Goal: Task Accomplishment & Management: Complete application form

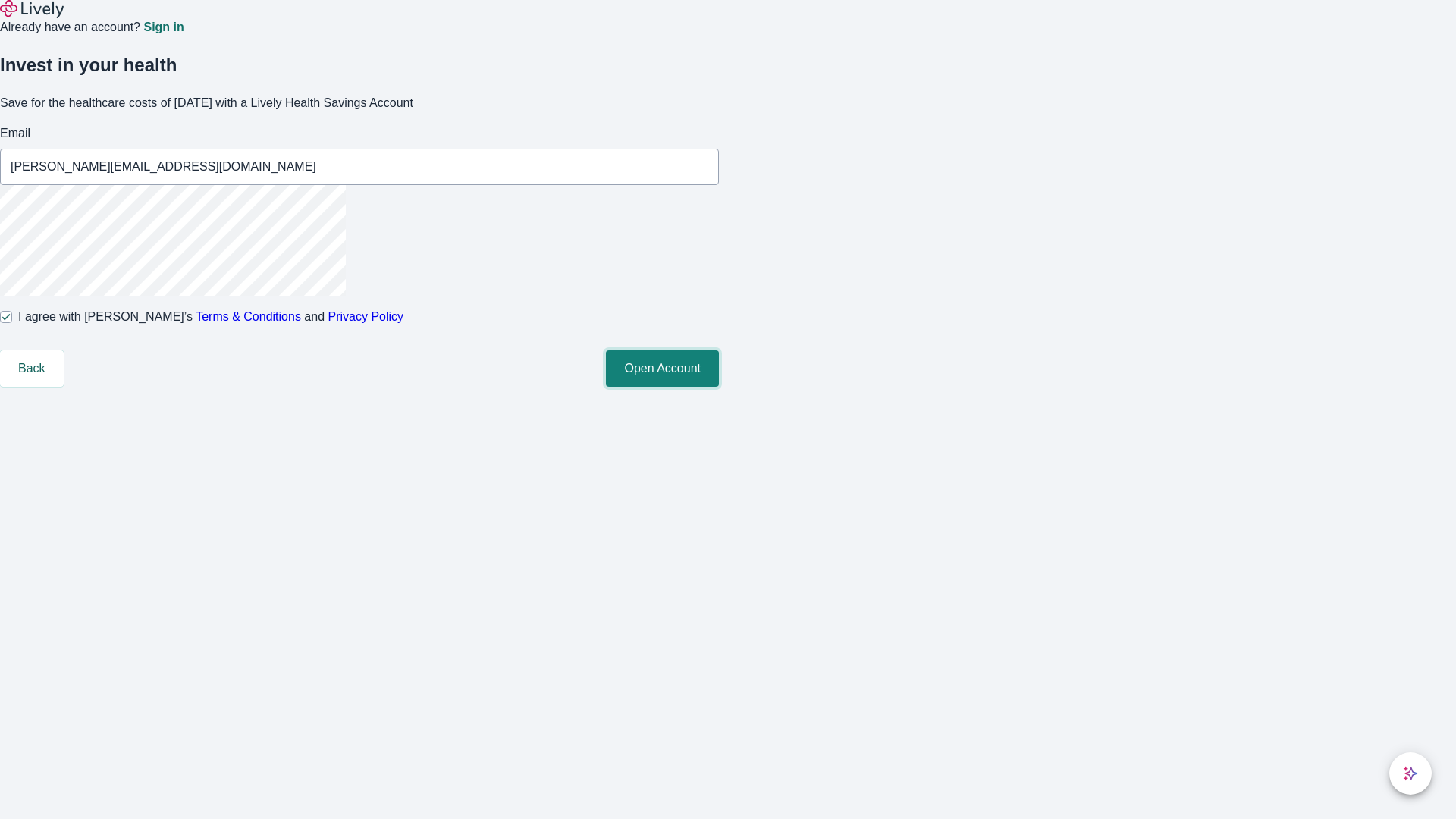
click at [719, 387] on button "Open Account" at bounding box center [663, 368] width 113 height 36
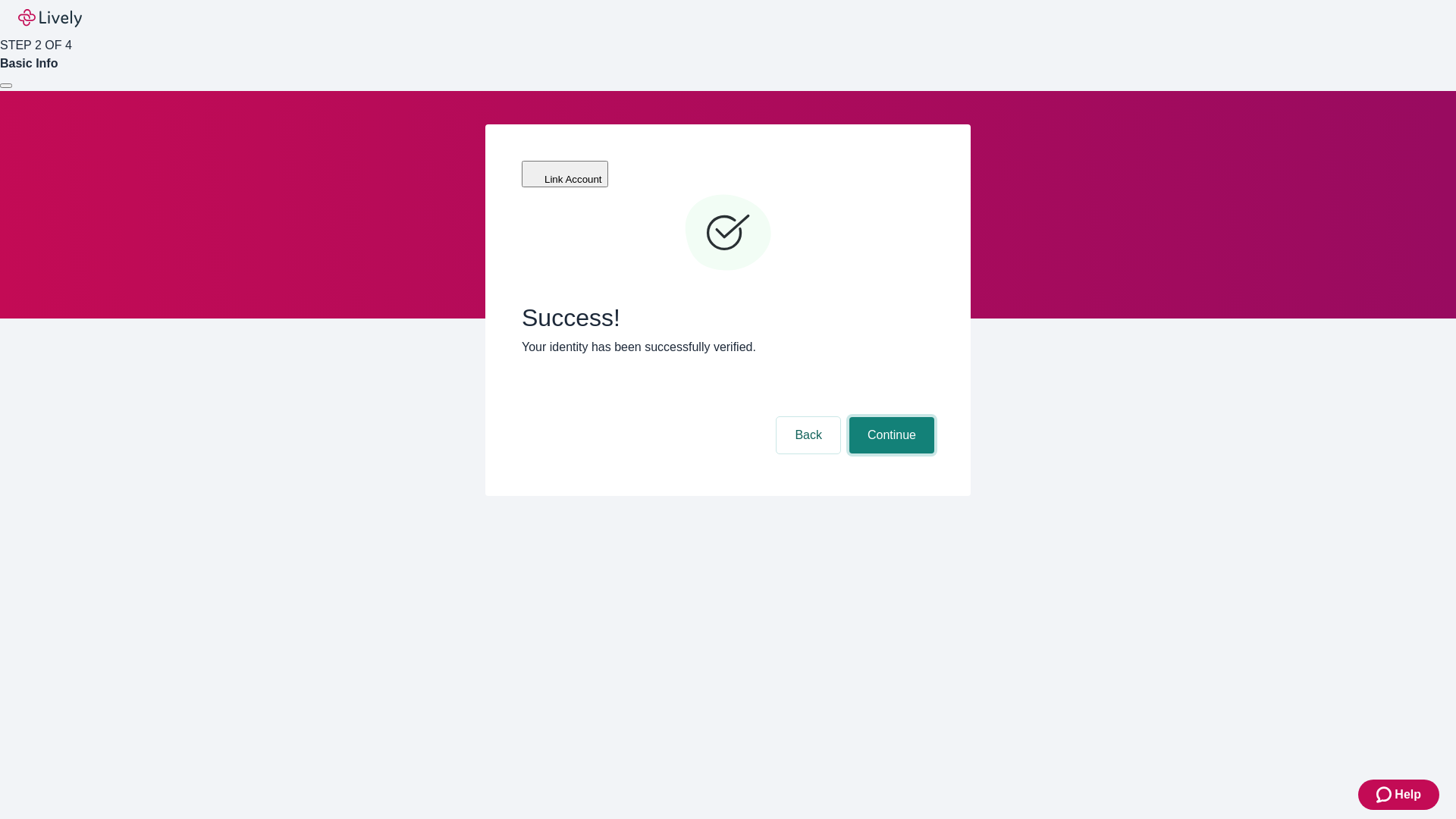
click at [889, 417] on button "Continue" at bounding box center [892, 435] width 85 height 36
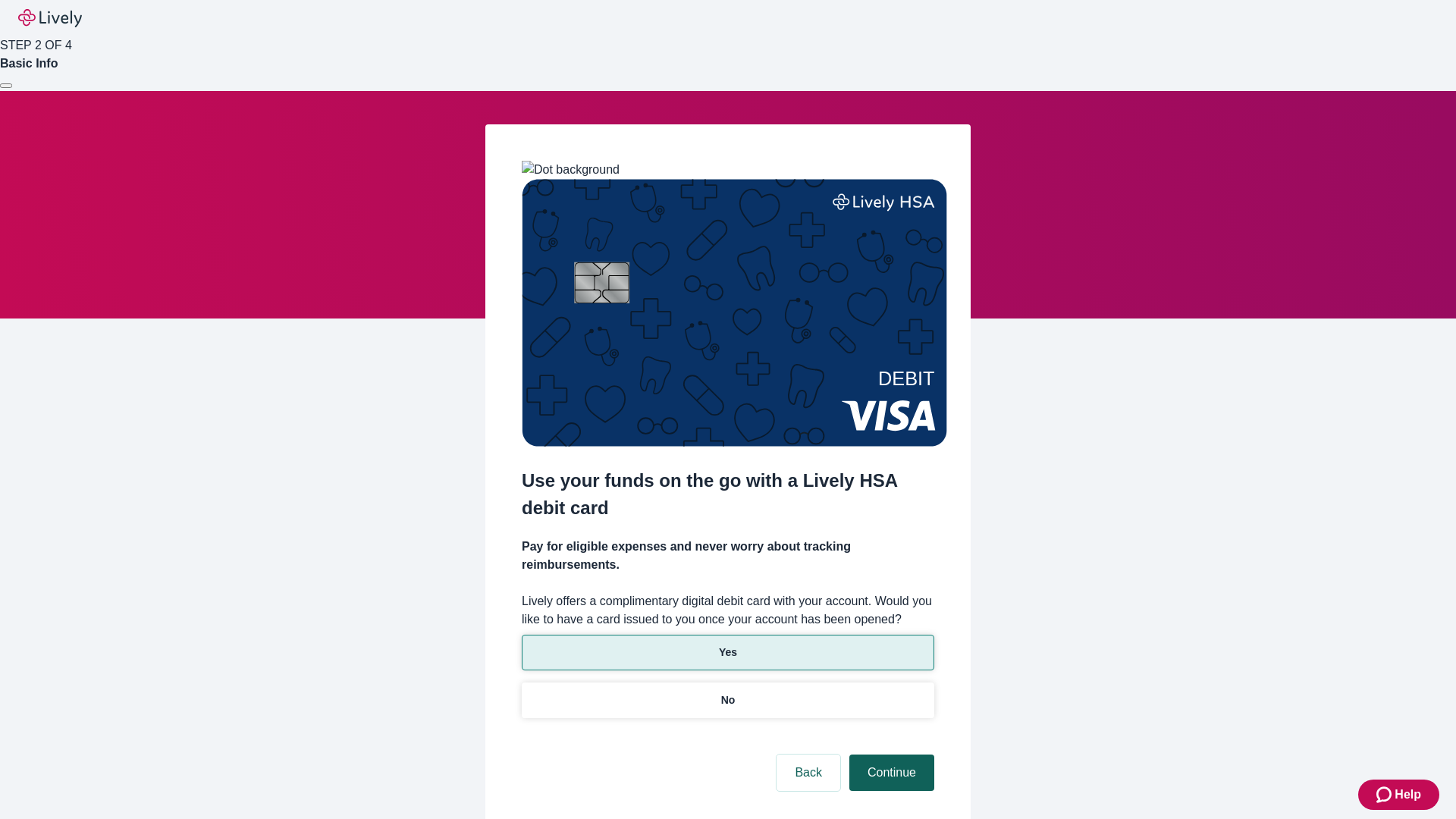
click at [728, 693] on p "No" at bounding box center [728, 701] width 15 height 16
click at [889, 755] on button "Continue" at bounding box center [892, 773] width 85 height 36
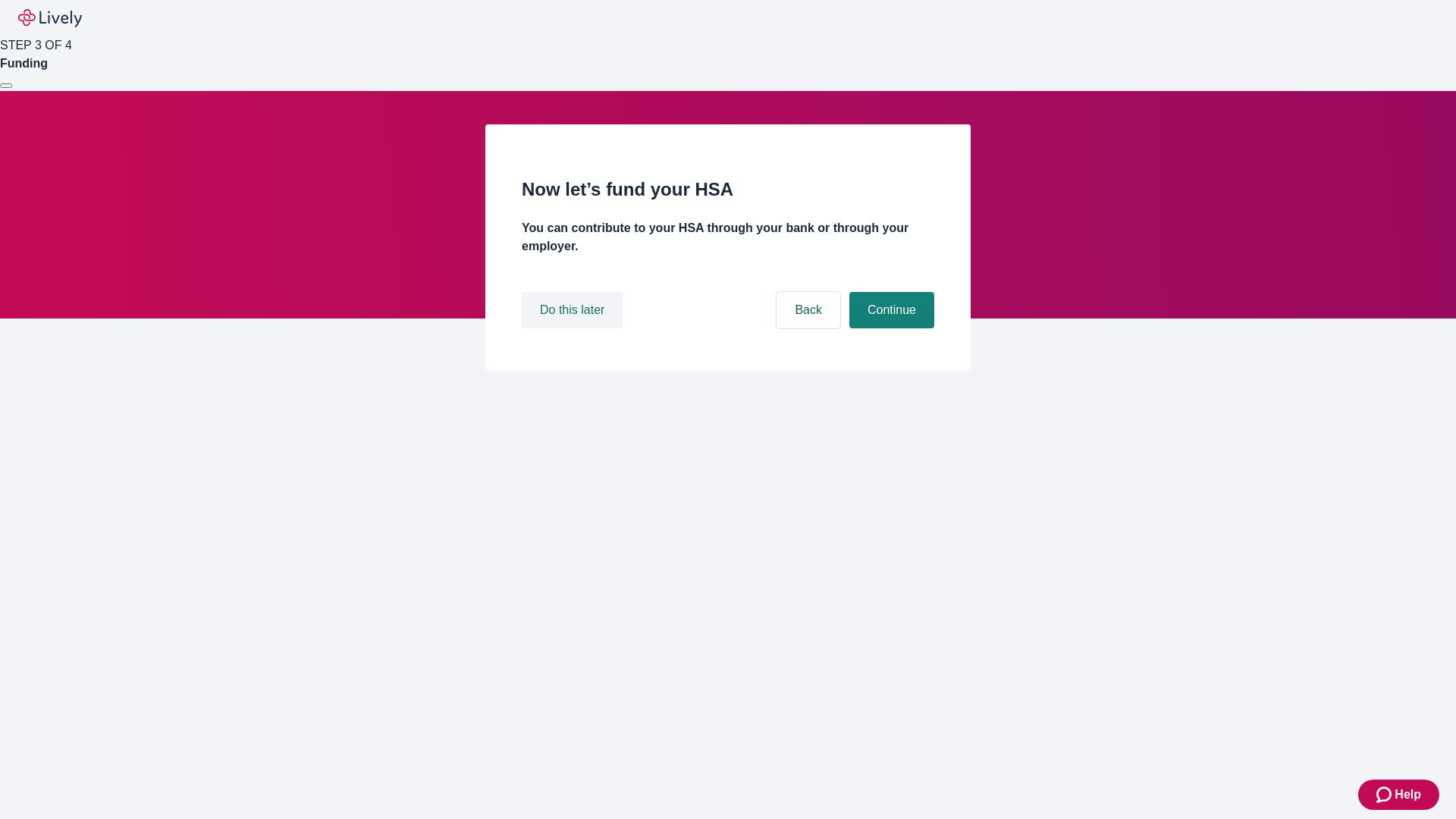
click at [574, 328] on button "Do this later" at bounding box center [572, 310] width 101 height 36
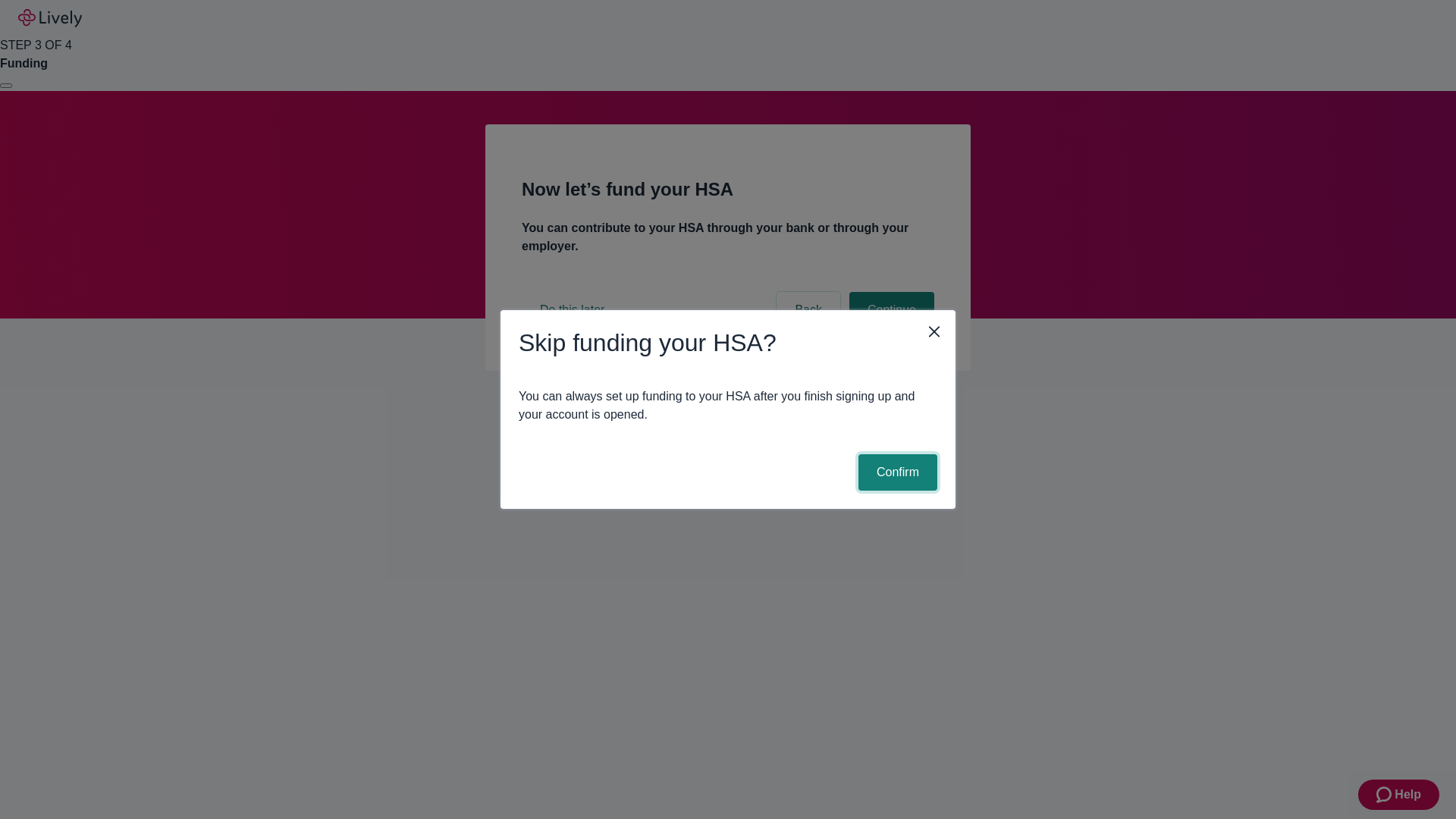
click at [896, 472] on button "Confirm" at bounding box center [898, 472] width 79 height 36
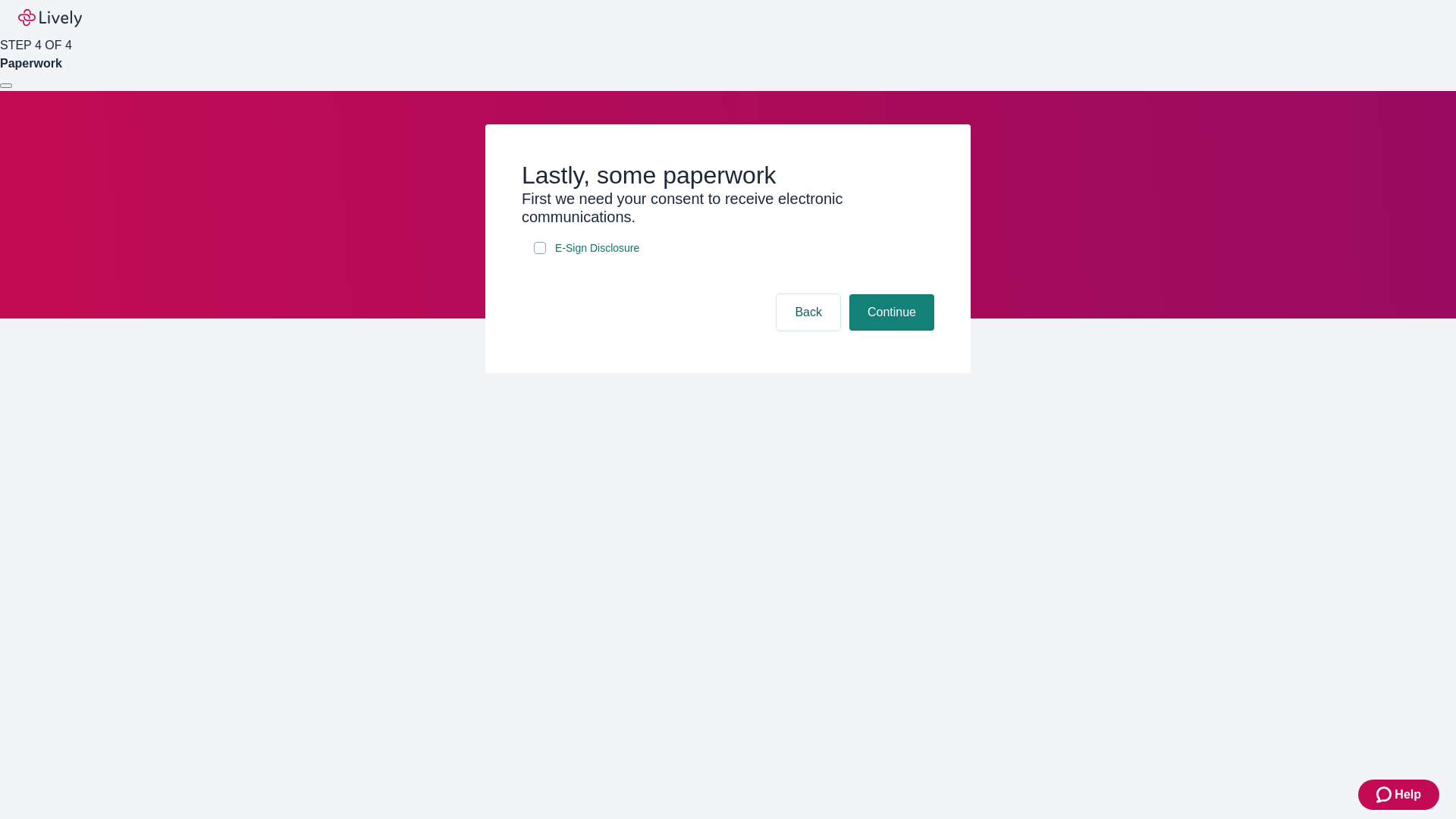
click at [540, 254] on input "E-Sign Disclosure" at bounding box center [540, 248] width 12 height 12
checkbox input "true"
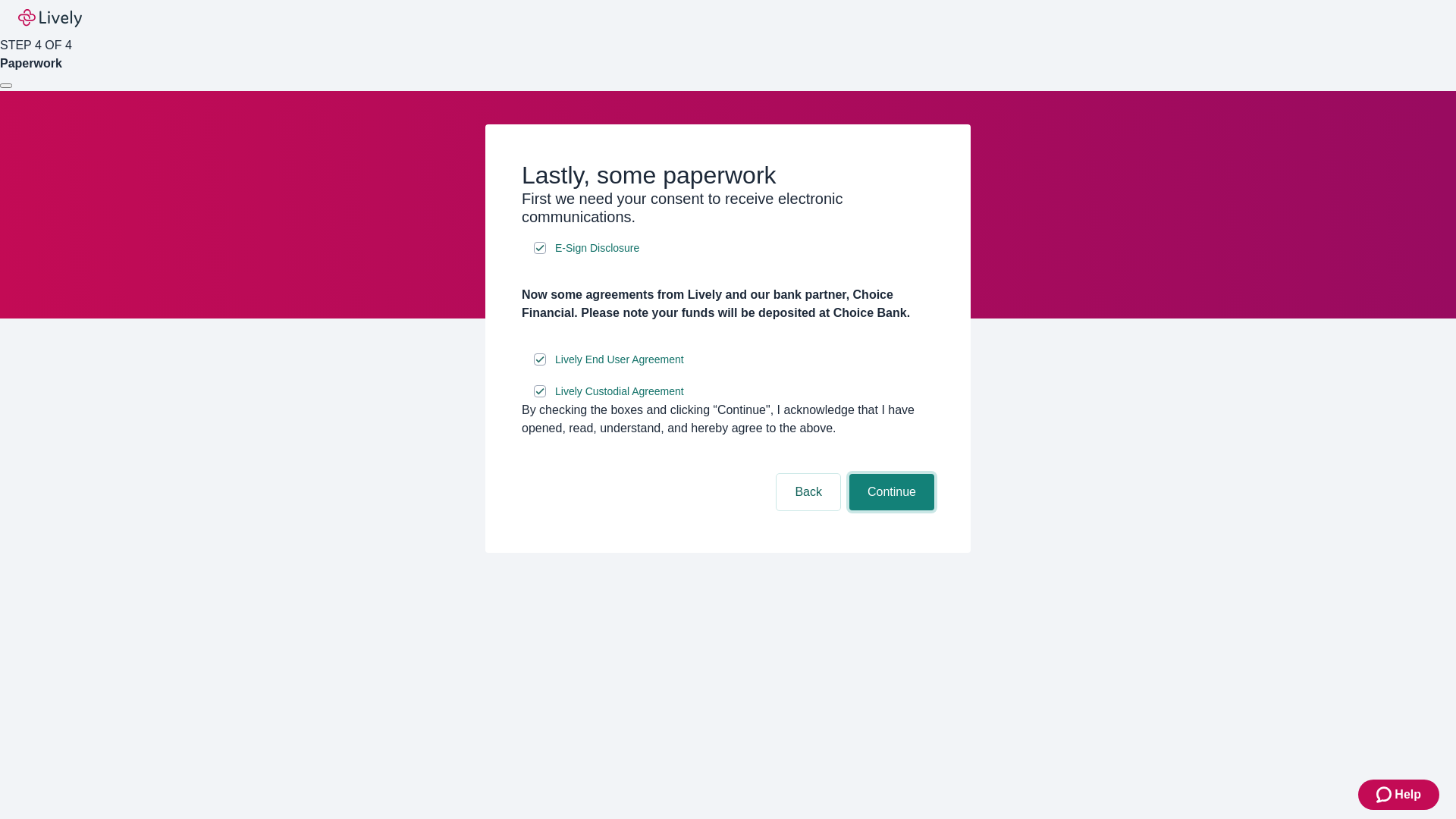
click at [889, 510] on button "Continue" at bounding box center [892, 492] width 85 height 36
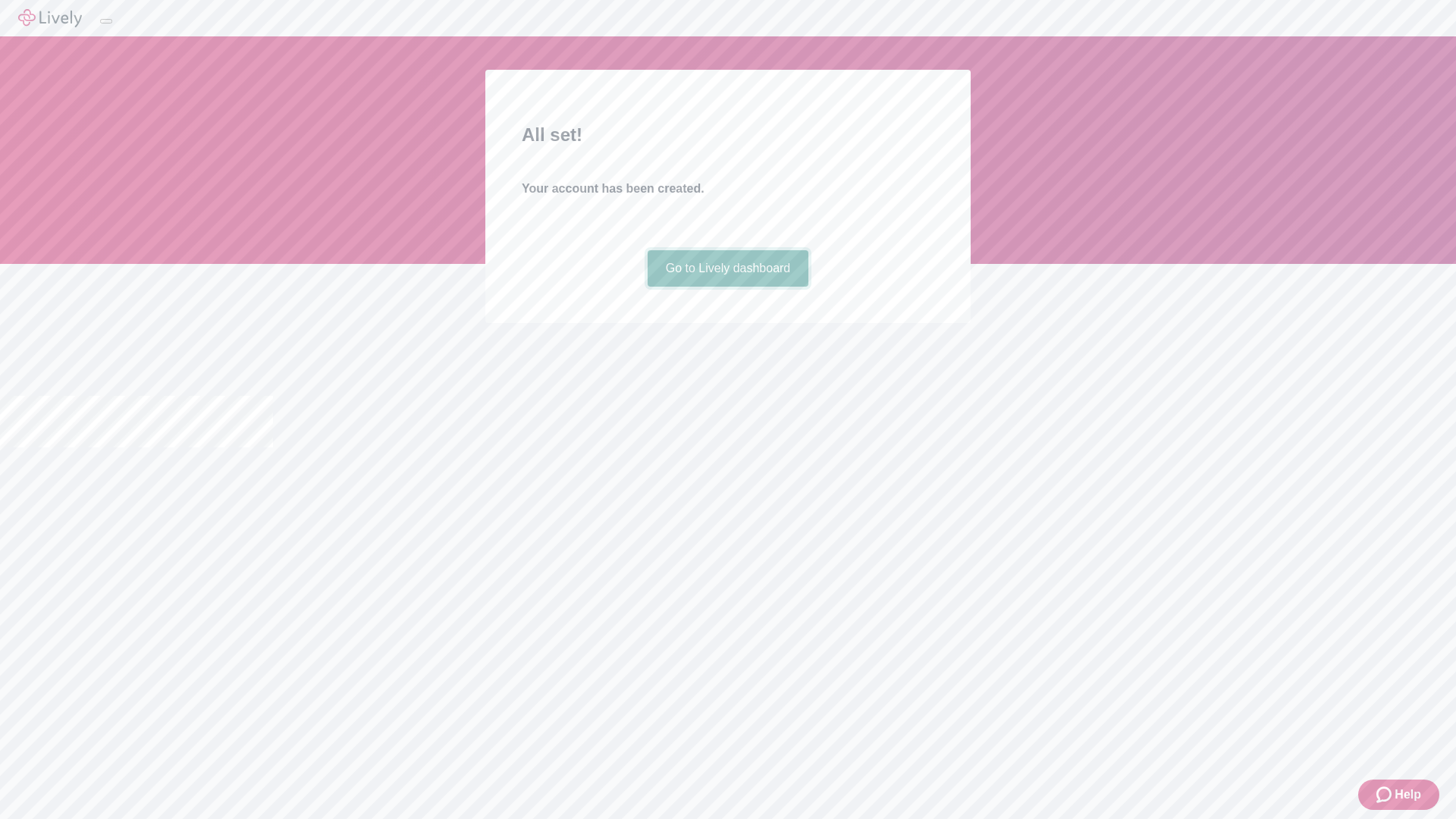
click at [728, 286] on link "Go to Lively dashboard" at bounding box center [728, 268] width 162 height 36
